Goal: Find specific page/section: Find specific page/section

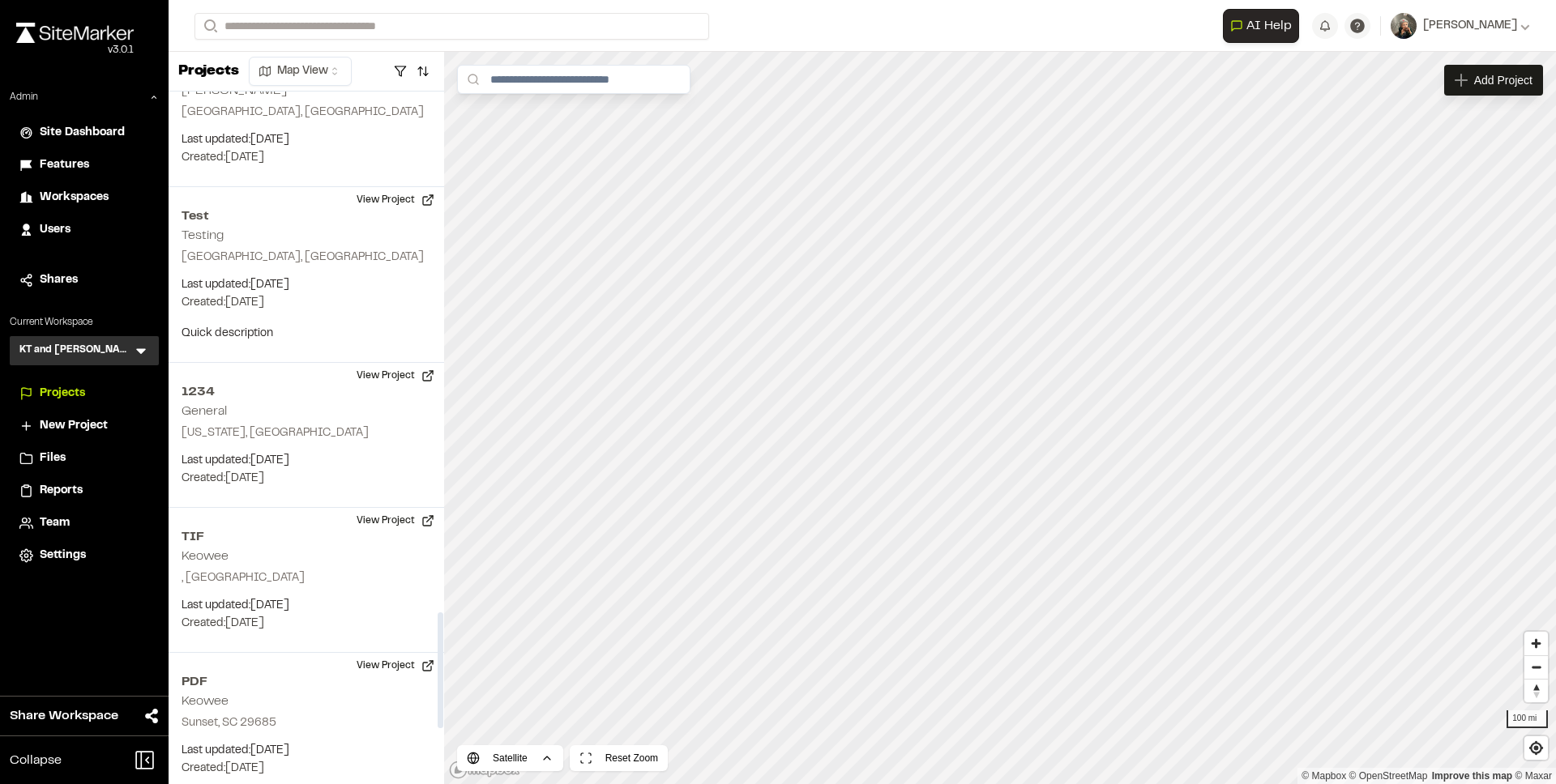
scroll to position [3438, 0]
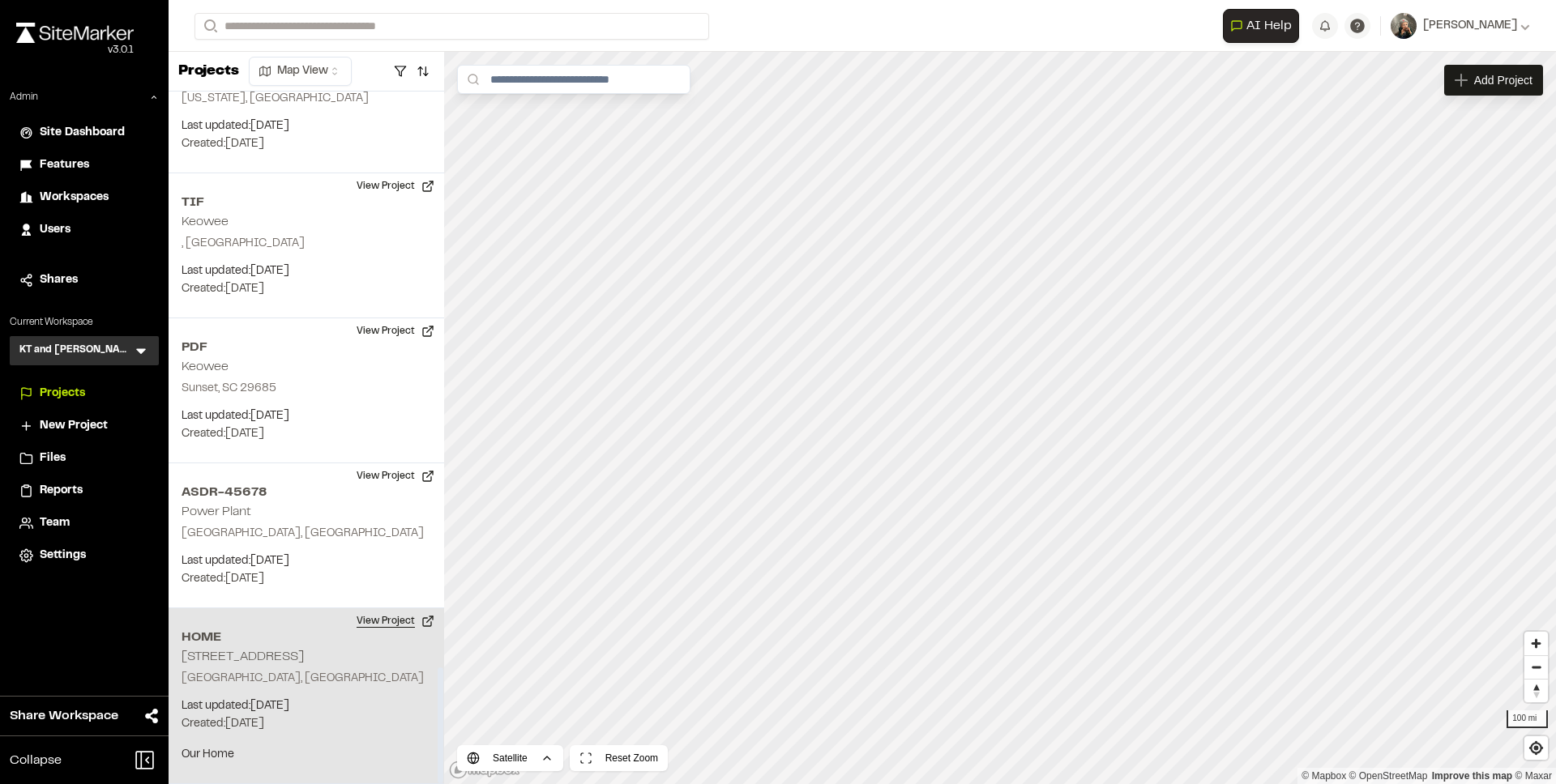
click at [403, 619] on button "View Project" at bounding box center [395, 621] width 97 height 26
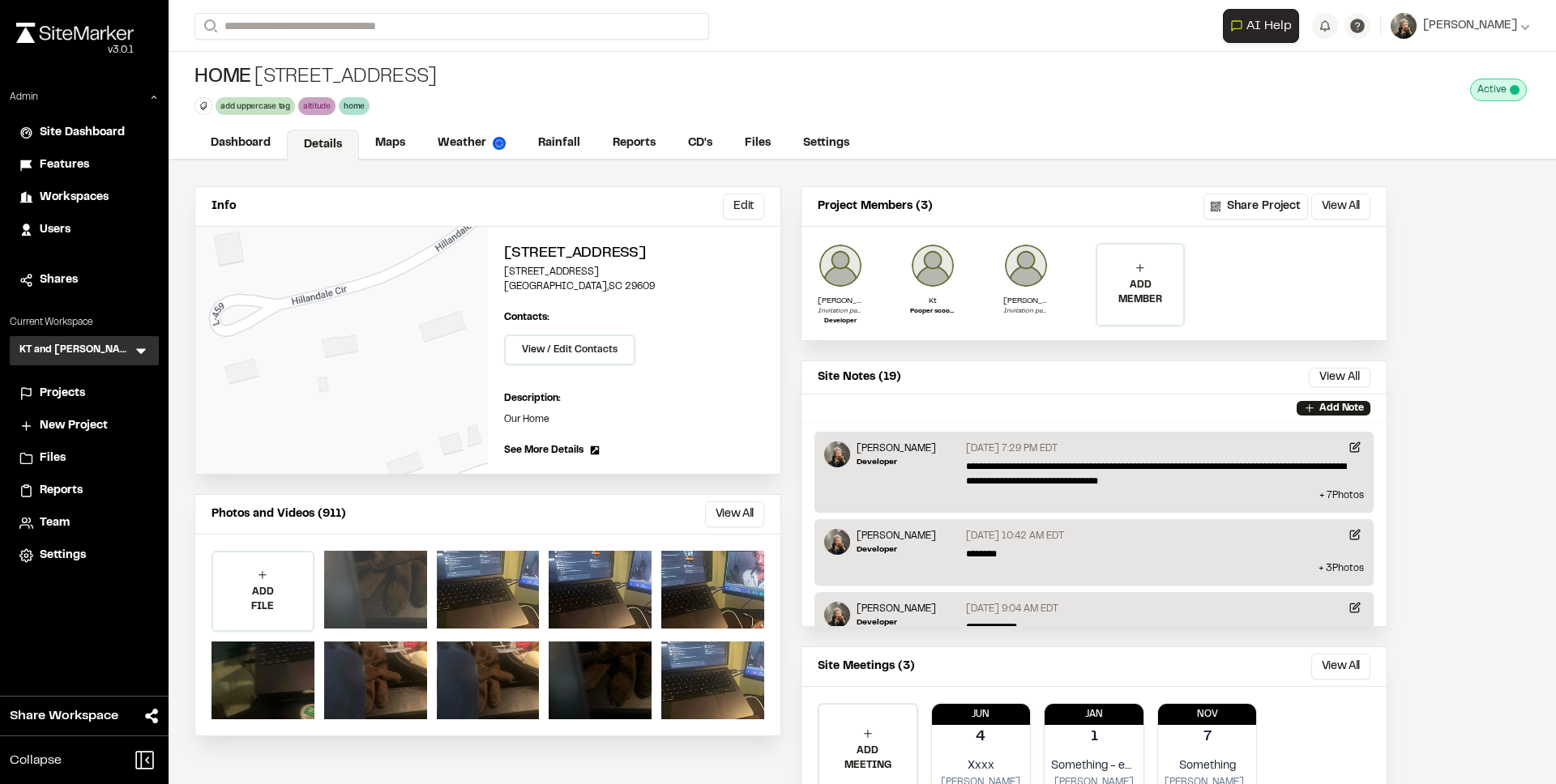
click at [377, 577] on div at bounding box center [375, 590] width 103 height 78
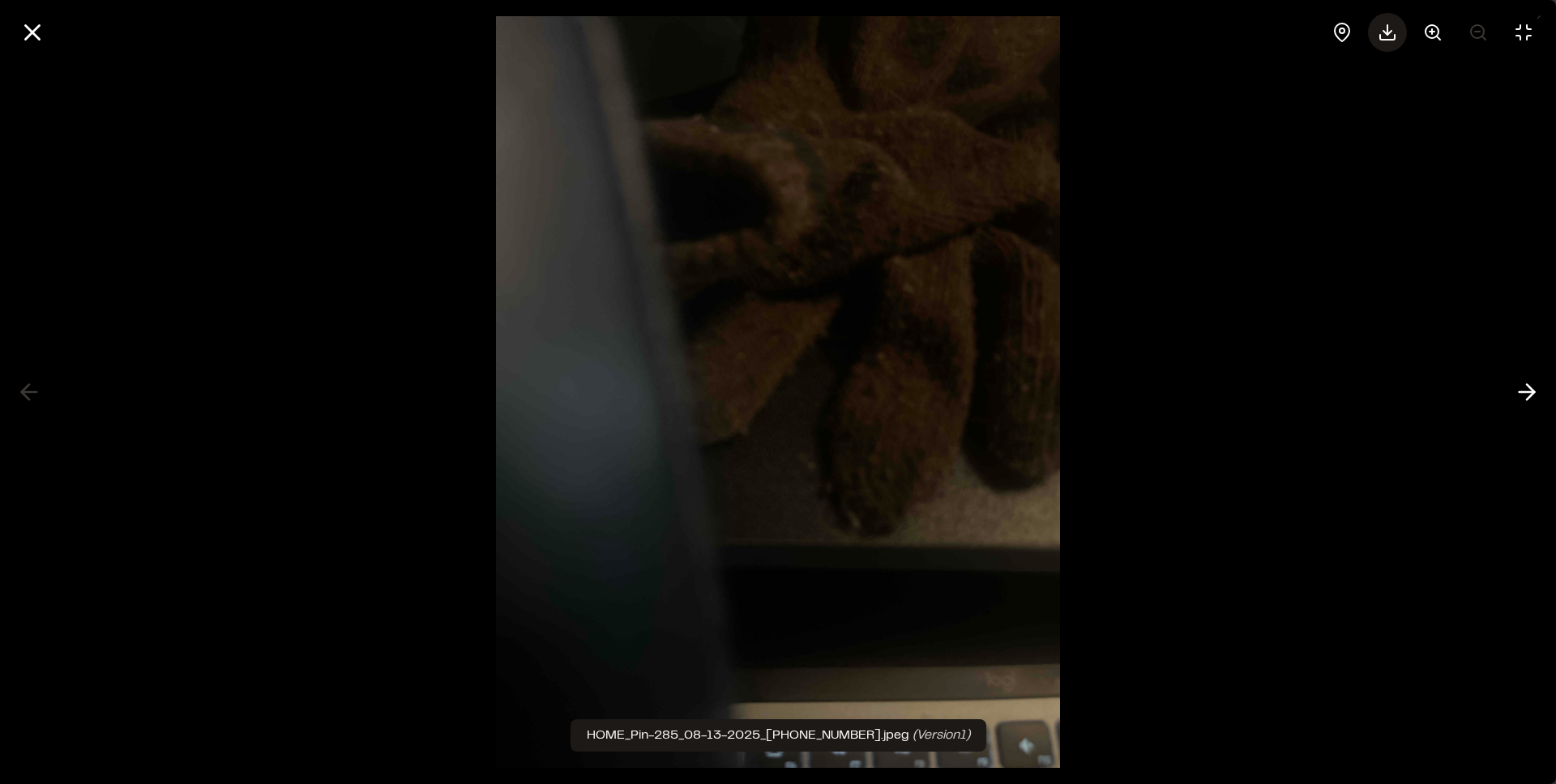
click at [1369, 36] on div at bounding box center [1387, 32] width 39 height 39
click at [1275, 145] on div at bounding box center [778, 392] width 1556 height 784
click at [48, 32] on button at bounding box center [32, 32] width 39 height 39
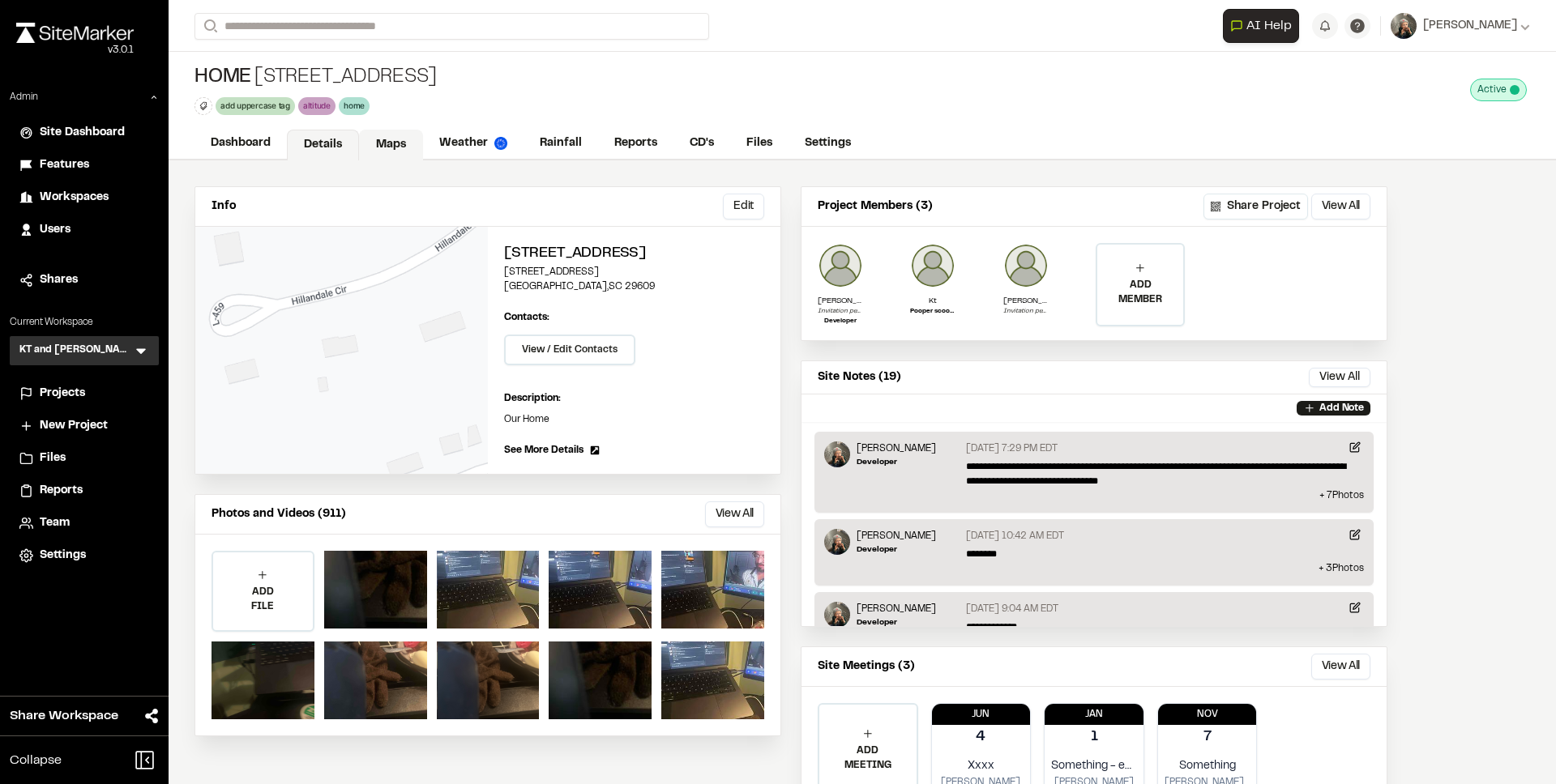
click at [390, 138] on link "Maps" at bounding box center [391, 145] width 64 height 31
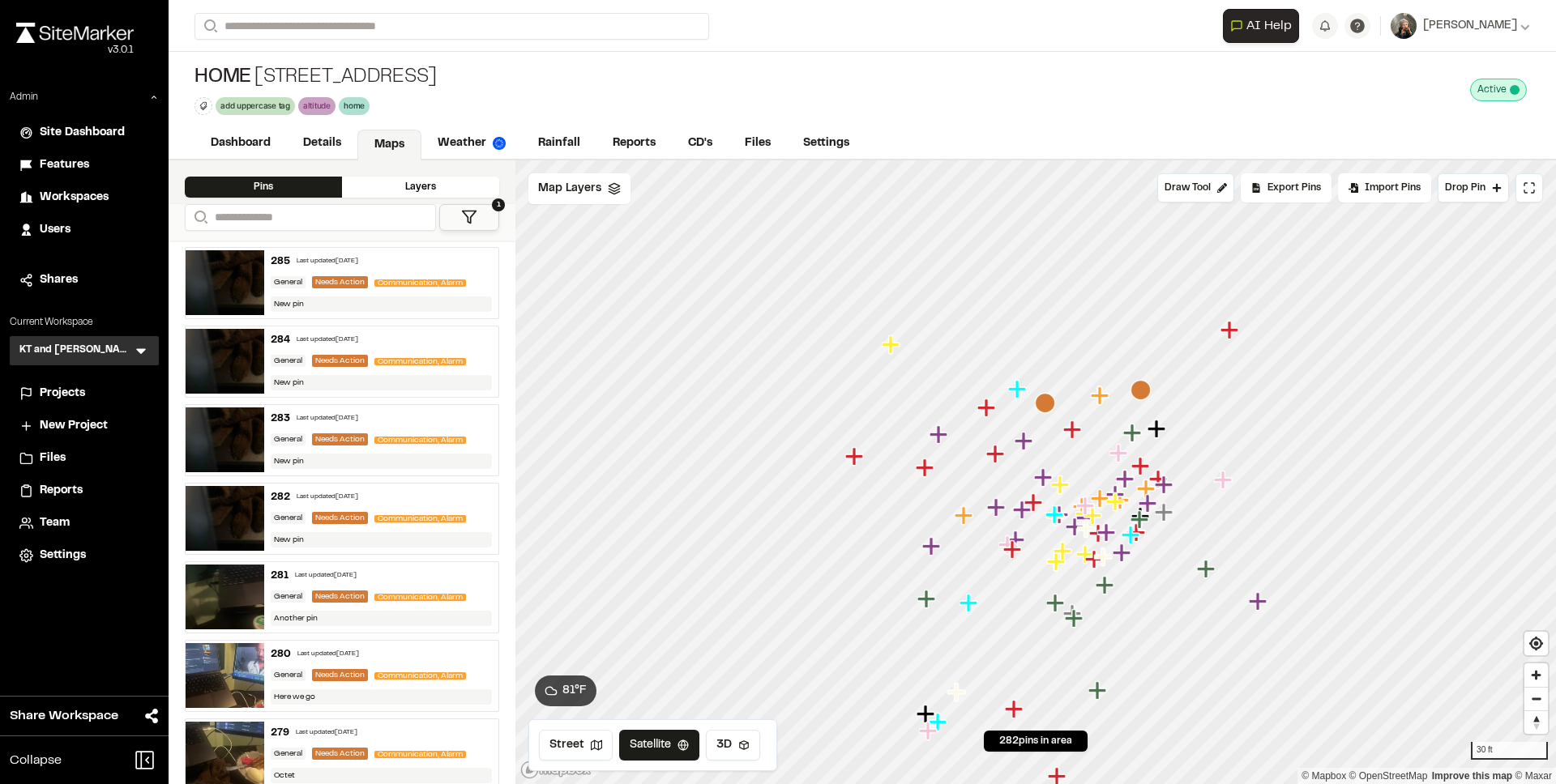
click at [240, 268] on img at bounding box center [225, 283] width 79 height 65
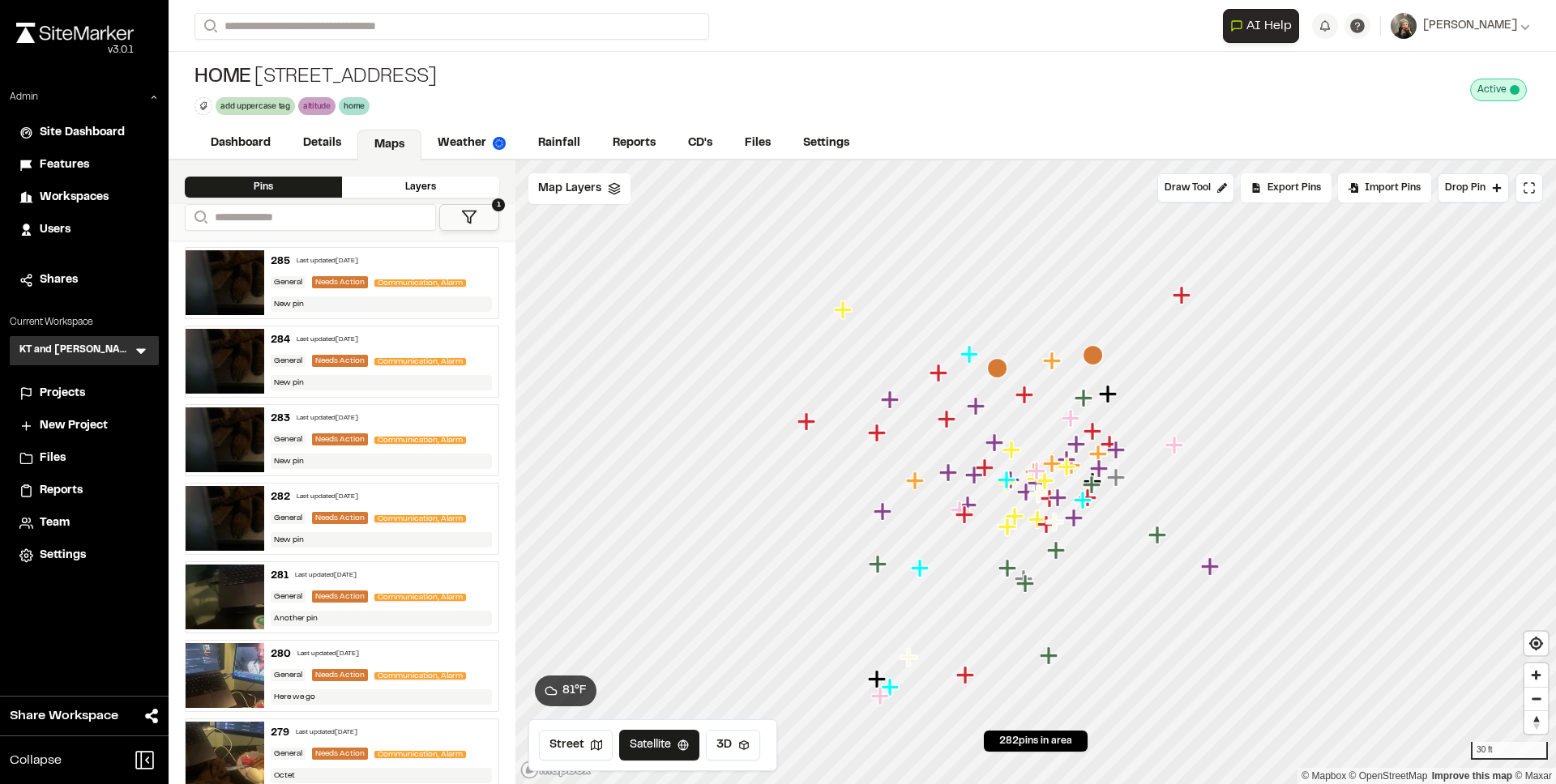
click at [236, 275] on img at bounding box center [225, 283] width 79 height 65
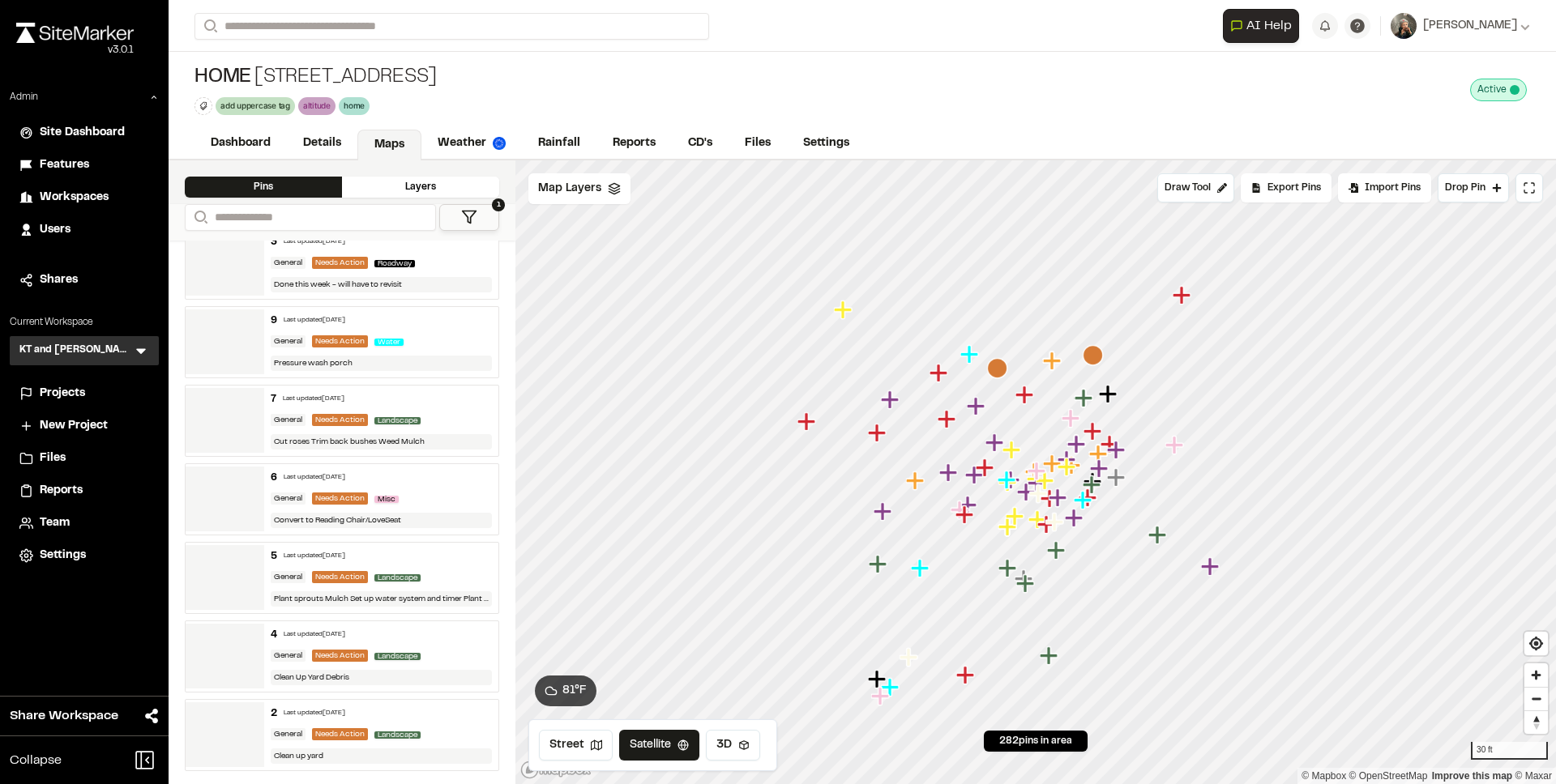
scroll to position [21675, 0]
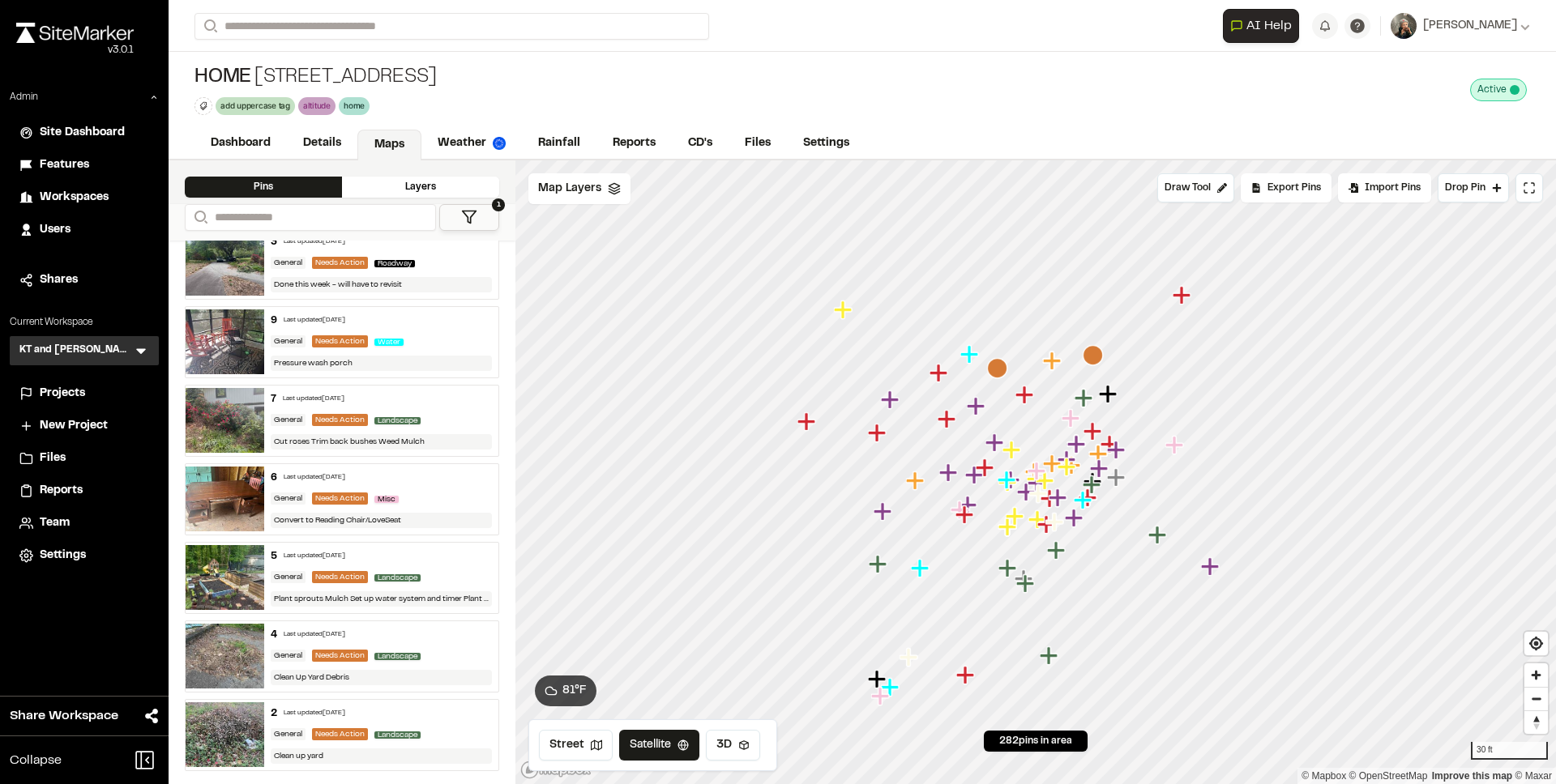
click at [237, 495] on img at bounding box center [225, 499] width 79 height 65
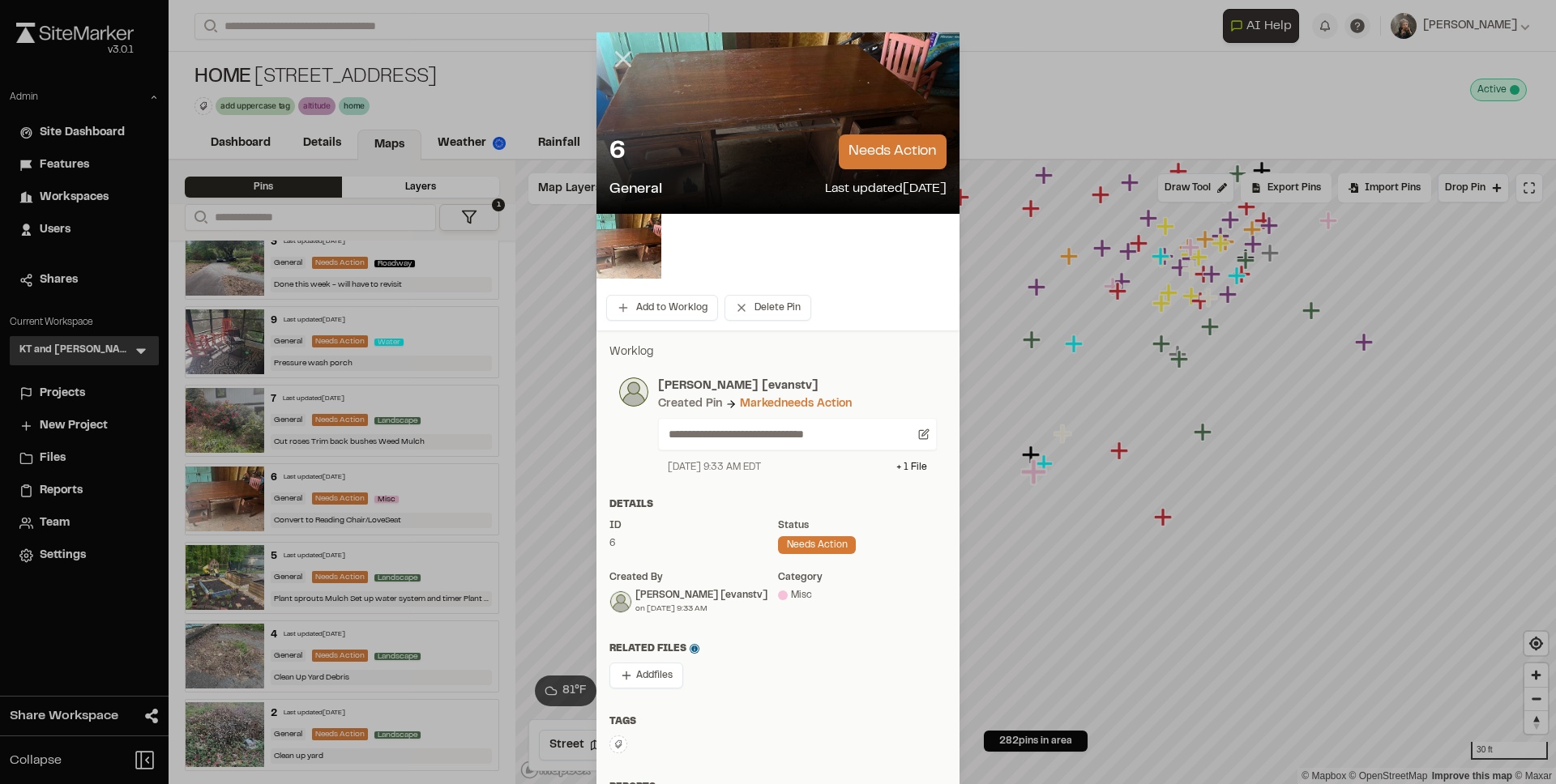
click at [618, 67] on icon at bounding box center [624, 59] width 28 height 28
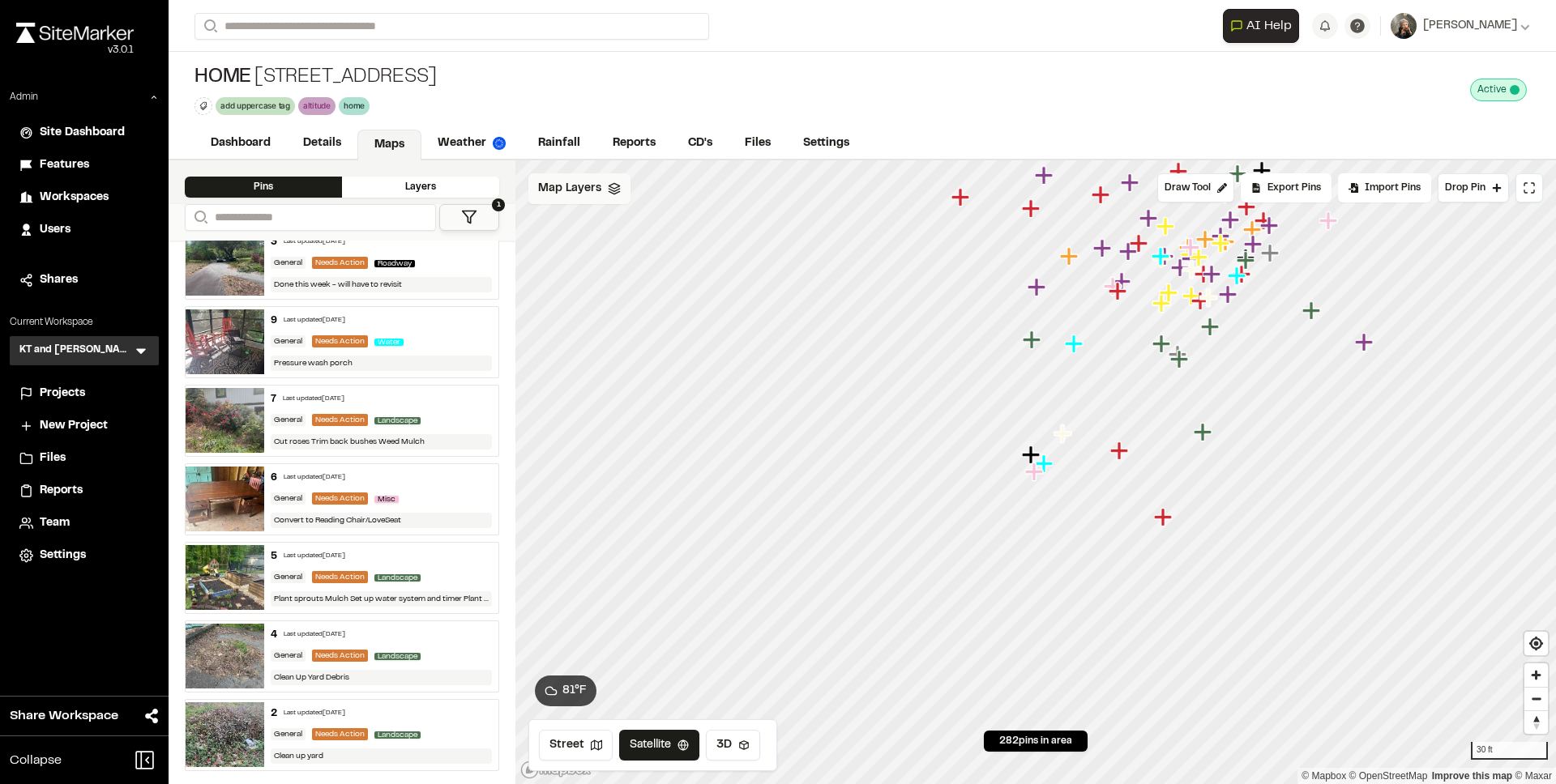
click at [570, 182] on span "Map Layers" at bounding box center [569, 188] width 63 height 18
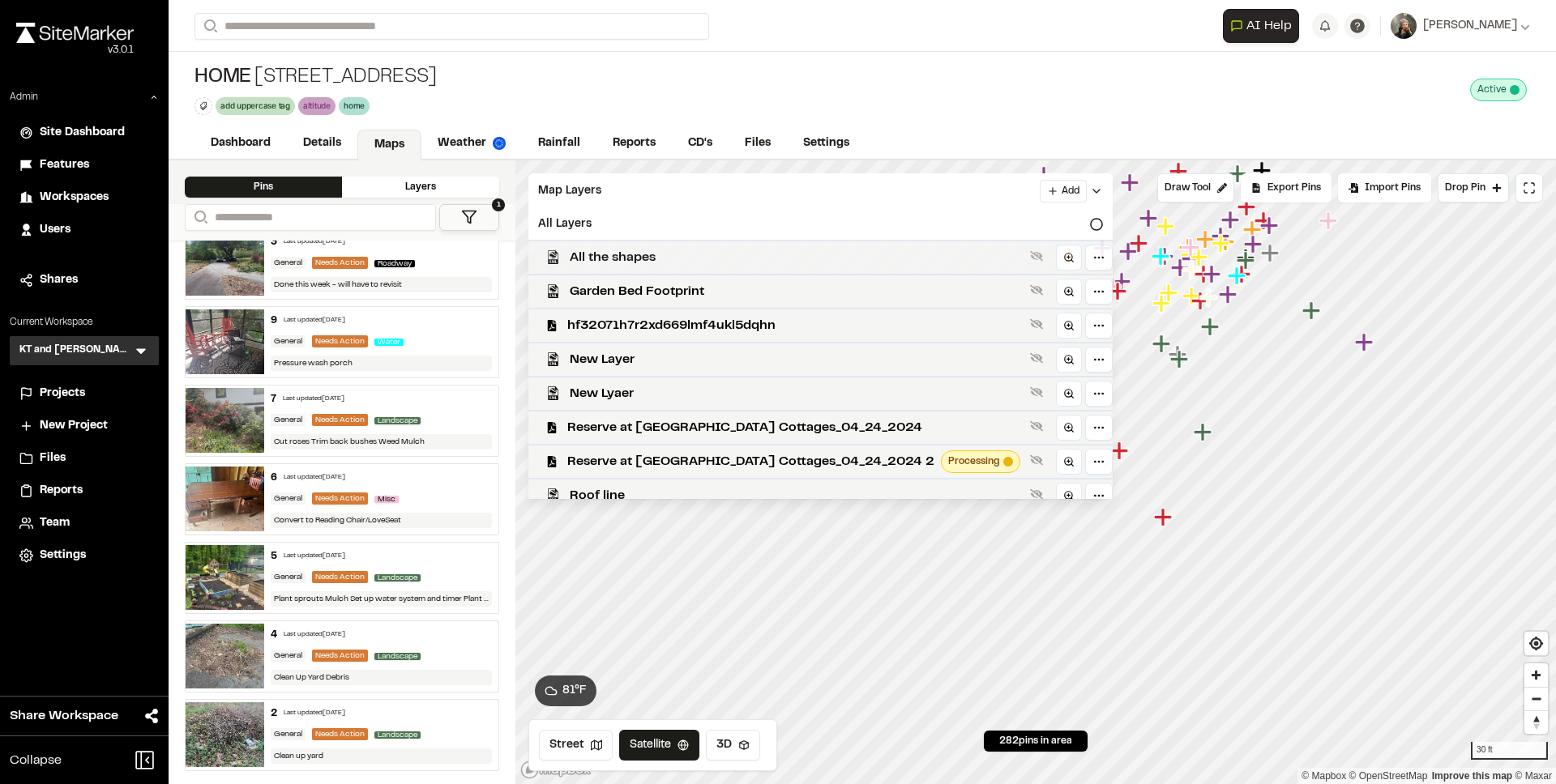
click at [589, 252] on span "All the shapes" at bounding box center [797, 258] width 454 height 19
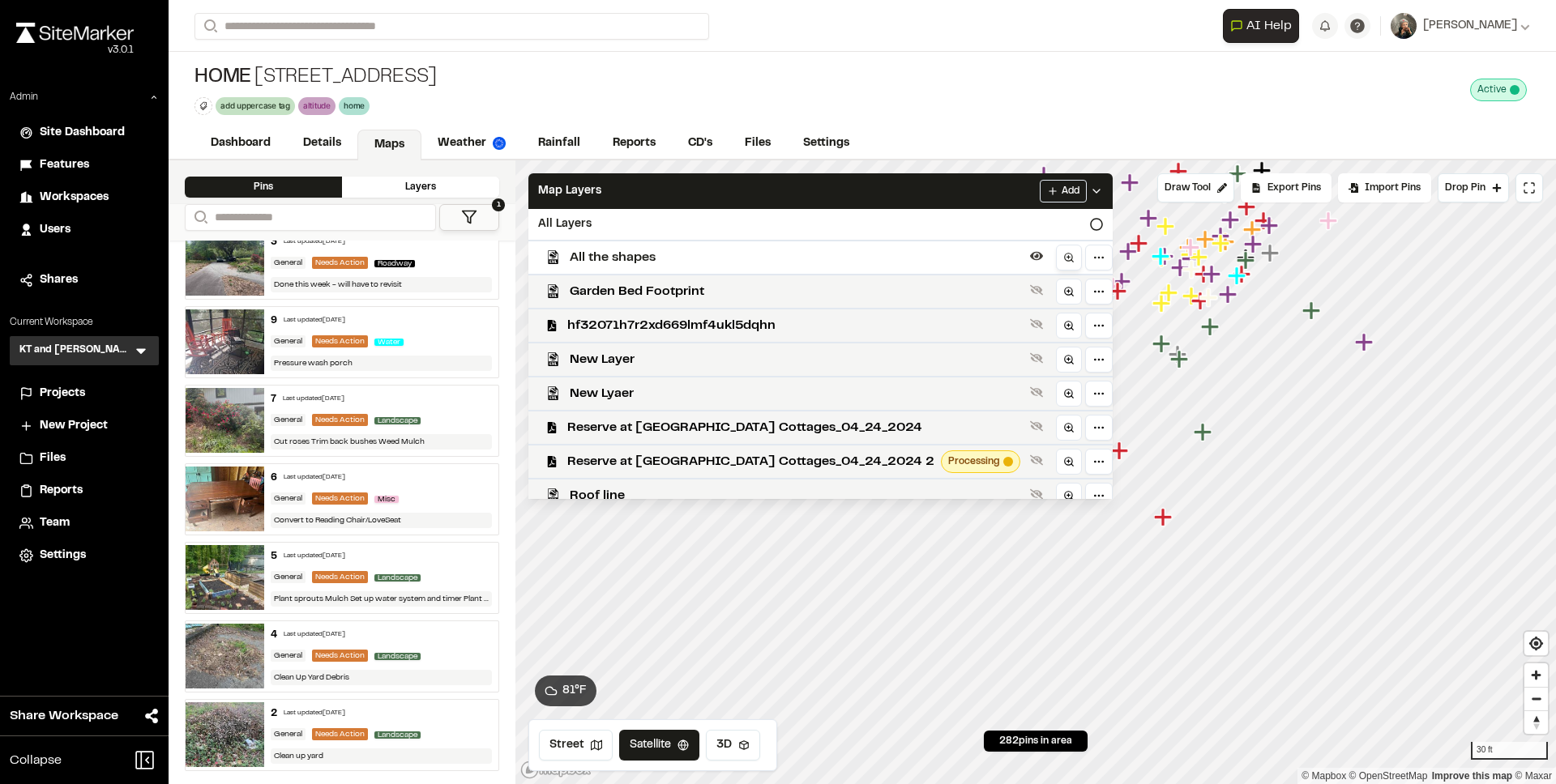
click at [1056, 258] on link at bounding box center [1069, 258] width 26 height 26
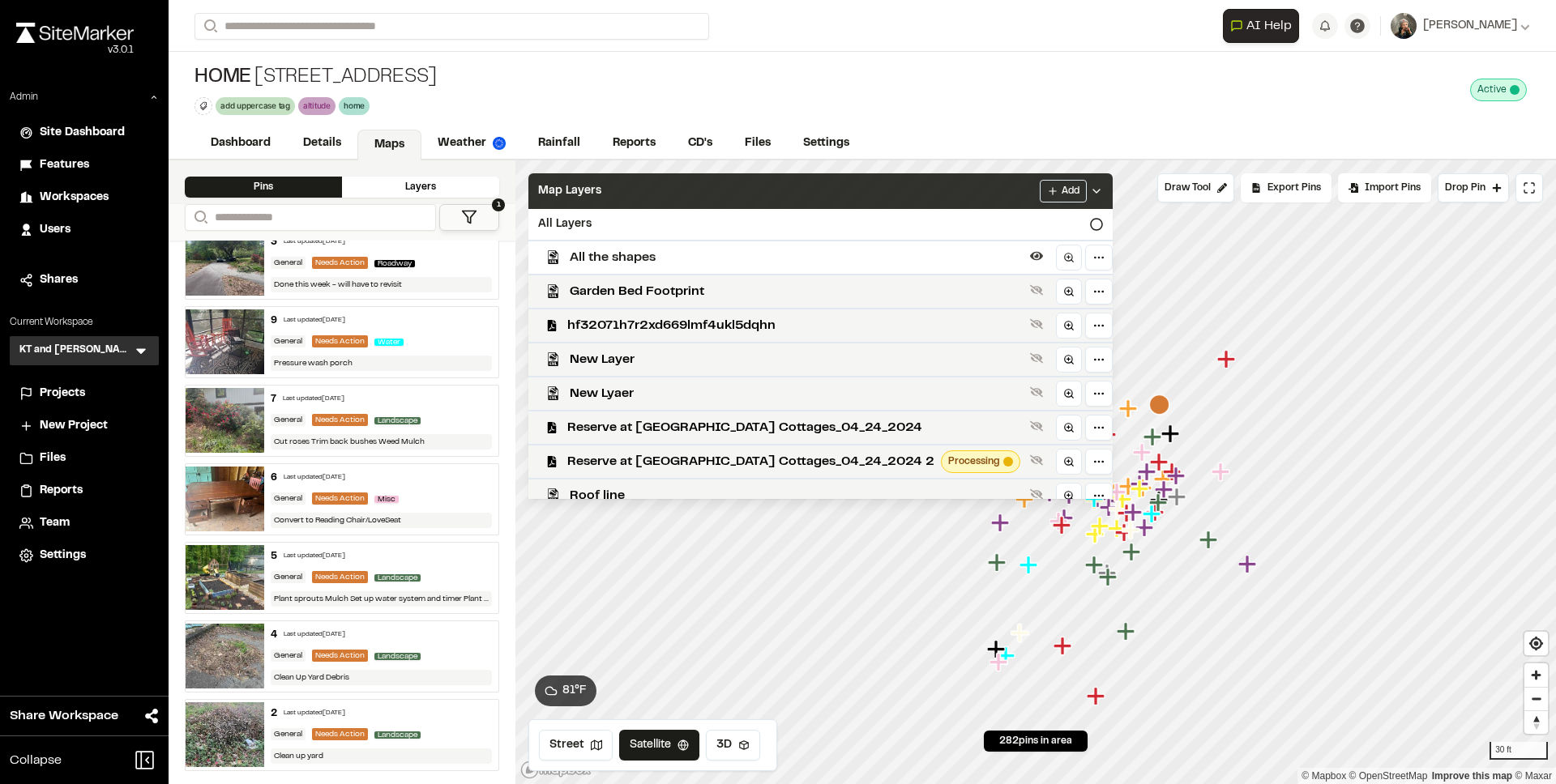
click at [873, 197] on div "Map Layers Add" at bounding box center [821, 191] width 585 height 35
